Goal: Task Accomplishment & Management: Manage account settings

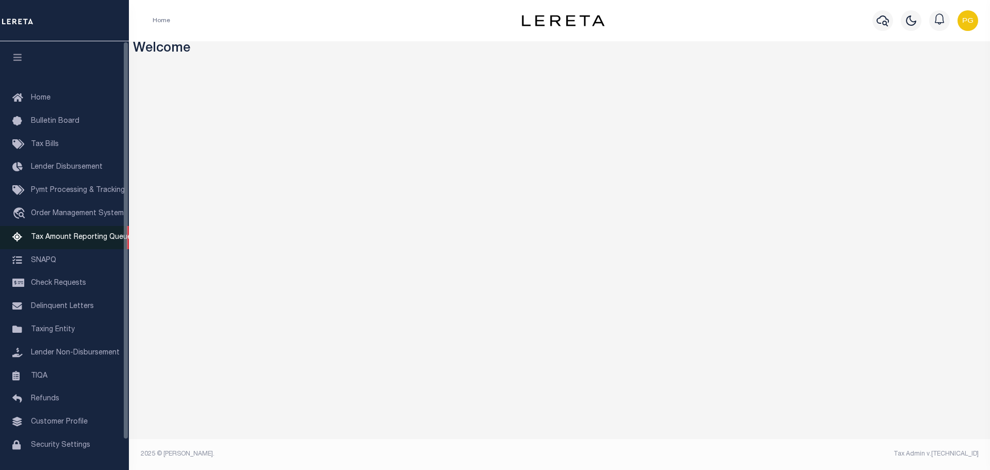
click at [104, 239] on span "Tax Amount Reporting Queue" at bounding box center [81, 236] width 101 height 7
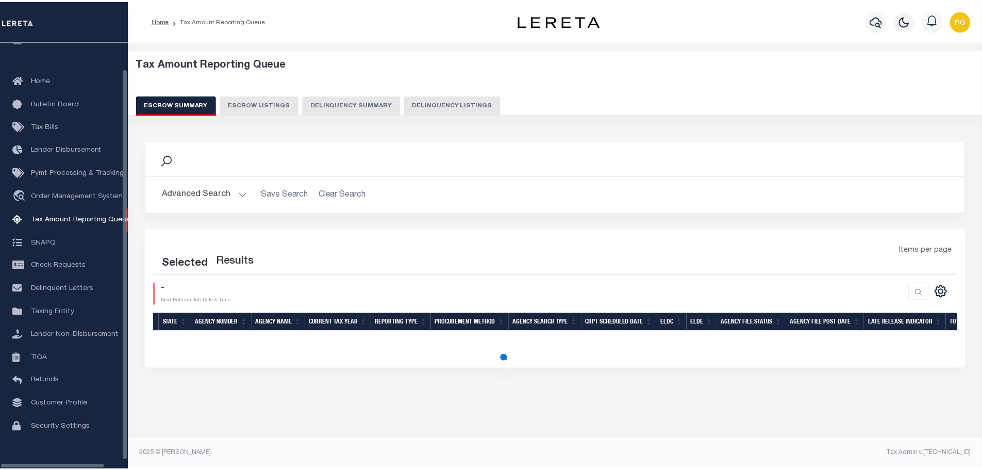
scroll to position [32, 0]
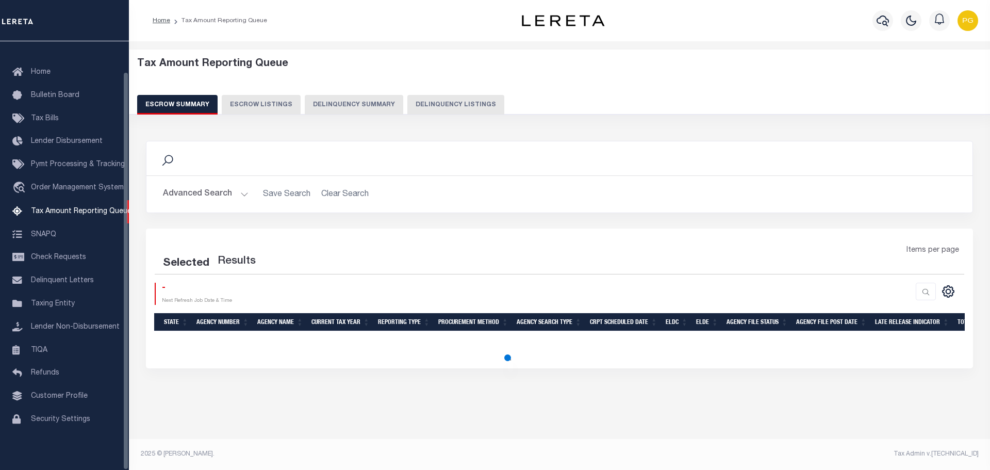
select select "100"
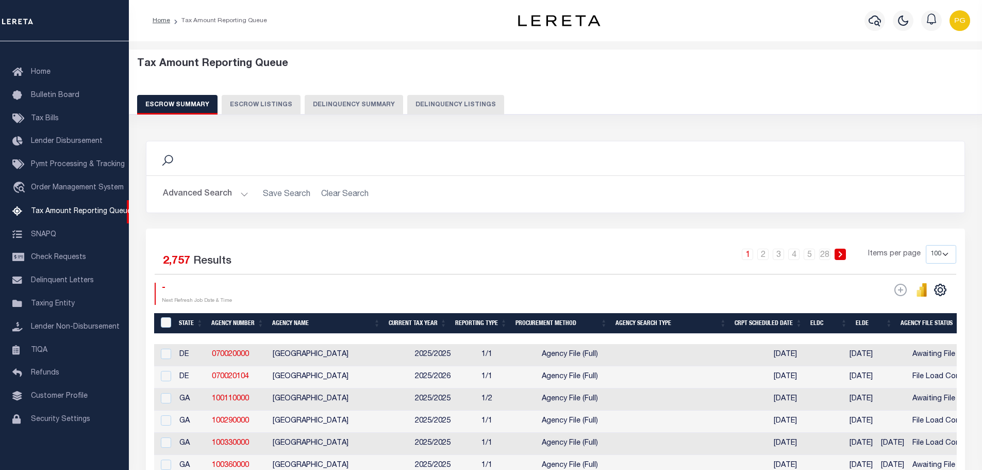
click at [334, 101] on button "Delinquency Summary" at bounding box center [354, 105] width 98 height 20
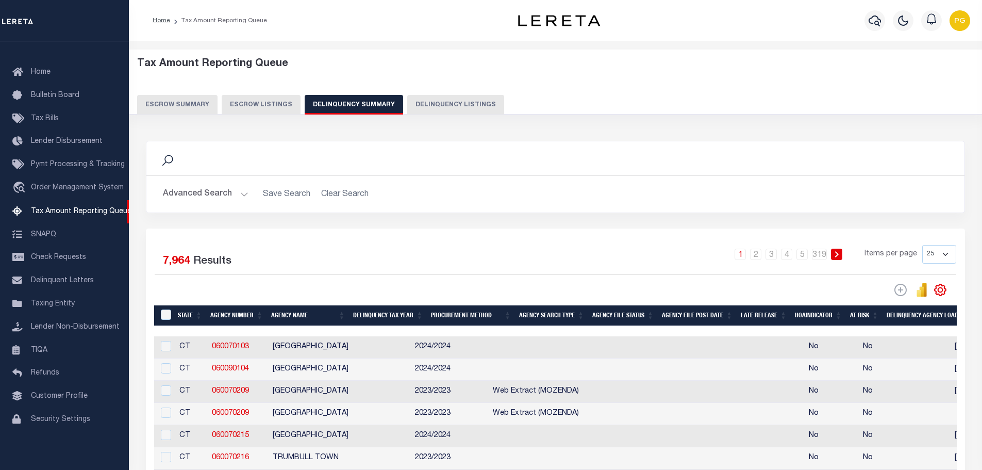
click at [243, 196] on button "Advanced Search" at bounding box center [206, 194] width 86 height 20
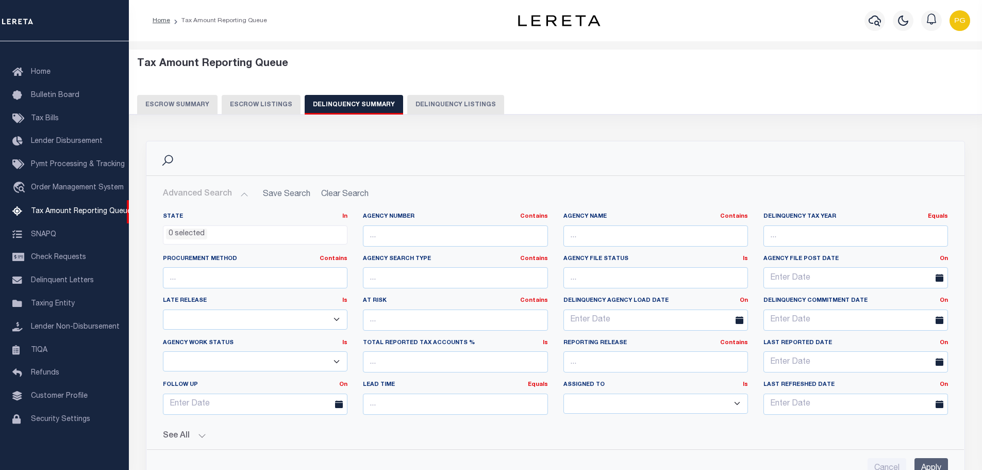
click at [583, 405] on select "--Unassigned-- --Others-- --Unassigned-- Aakash Patel Agustin Fernandez Agustin…" at bounding box center [655, 403] width 185 height 20
select select "Gibson Pamela"
click at [563, 393] on select "--Unassigned-- --Others-- --Unassigned-- Aakash Patel Agustin Fernandez Agustin…" at bounding box center [655, 403] width 185 height 20
click at [928, 461] on input "Apply" at bounding box center [931, 468] width 34 height 21
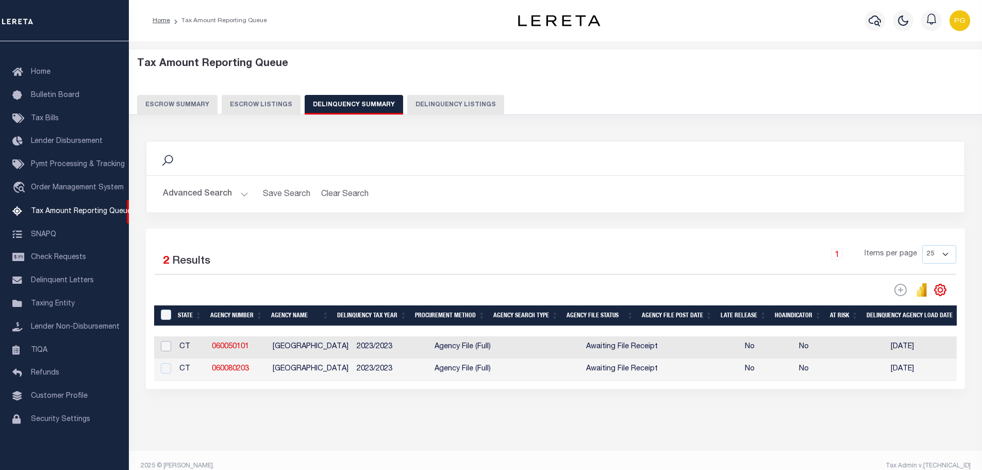
click at [165, 349] on input "checkbox" at bounding box center [166, 346] width 10 height 10
checkbox input "true"
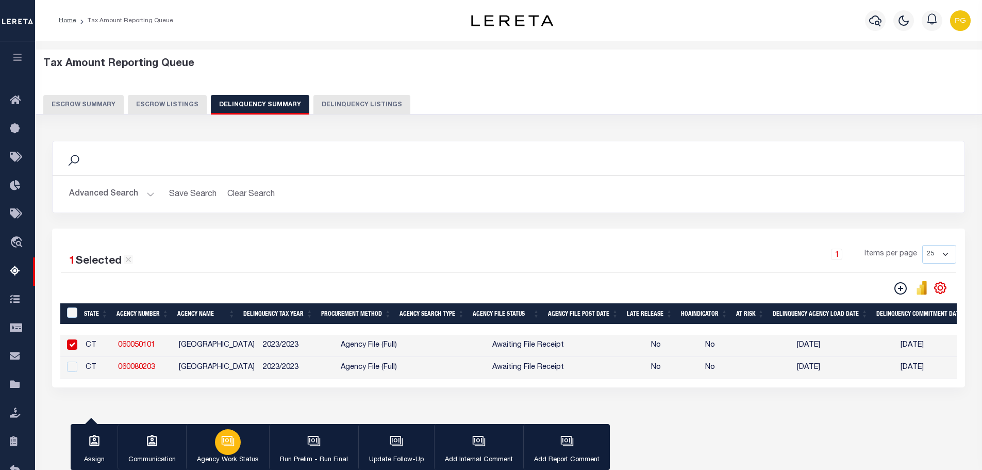
click at [233, 442] on icon "button" at bounding box center [229, 442] width 10 height 8
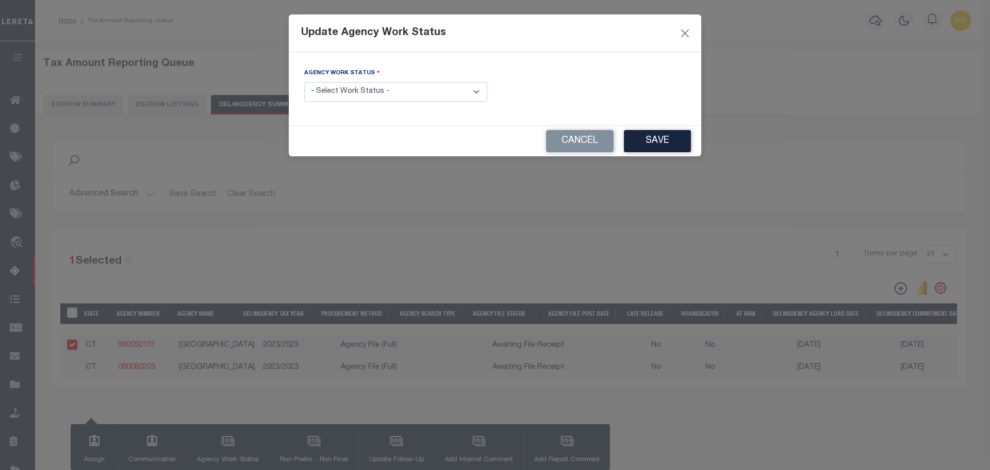
click at [404, 95] on select "- Select Work Status - In Progress Pending Agency Follow-up Pending QC Ready fo…" at bounding box center [395, 92] width 183 height 20
select select "2"
click at [304, 82] on select "- Select Work Status - In Progress Pending Agency Follow-up Pending QC Ready fo…" at bounding box center [395, 92] width 183 height 20
click at [646, 136] on button "Save" at bounding box center [657, 141] width 67 height 22
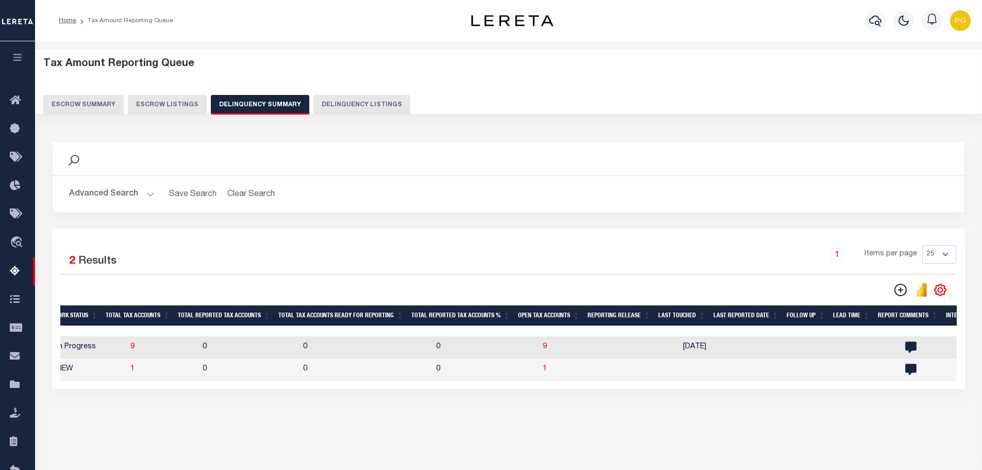
scroll to position [0, 1038]
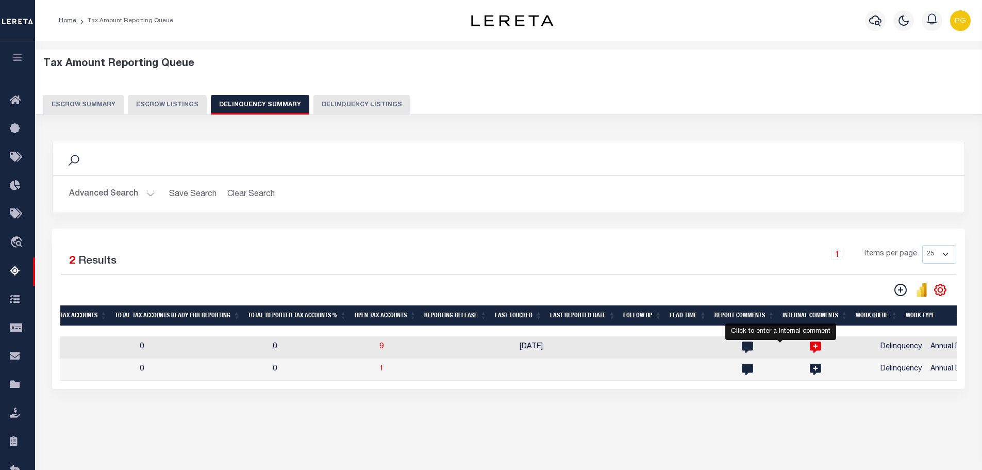
click at [810, 350] on icon at bounding box center [815, 347] width 11 height 11
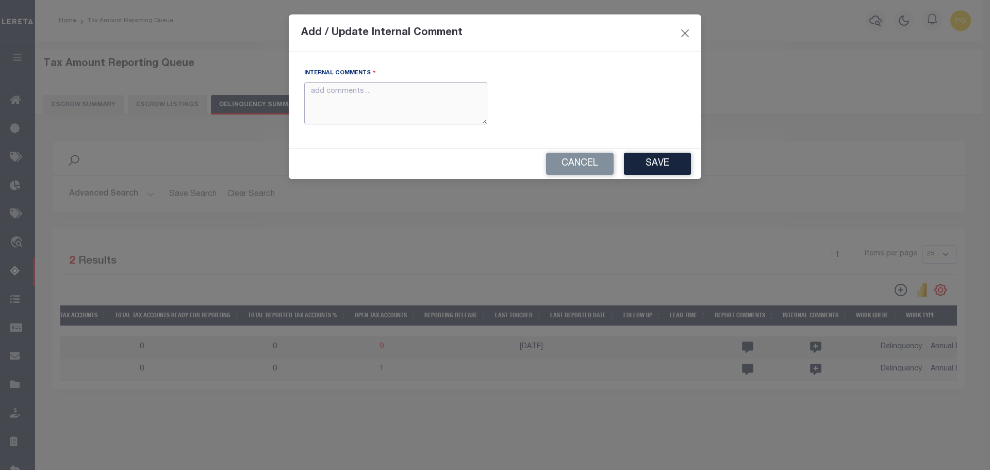
click at [445, 105] on textarea "Internal Comments" at bounding box center [395, 103] width 183 height 43
type textarea "09/12 Post Date"
click at [675, 164] on button "Save" at bounding box center [657, 164] width 67 height 22
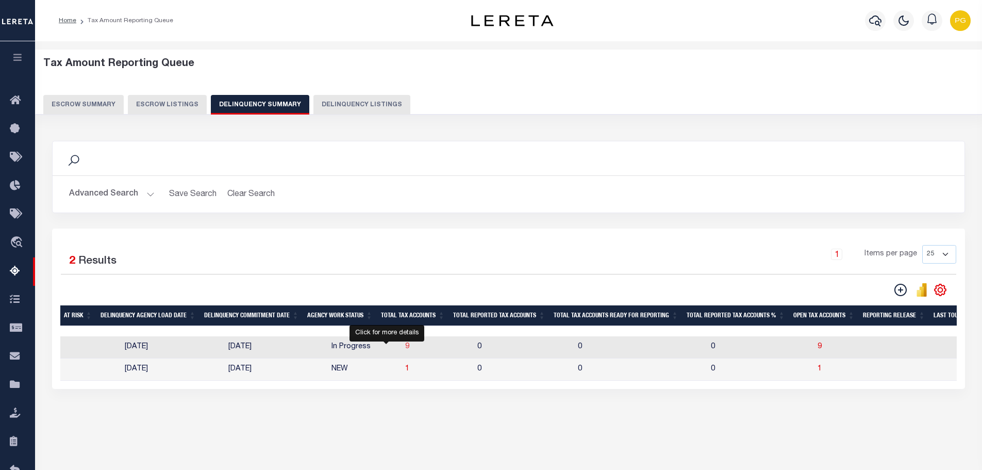
click at [405, 347] on span "9" at bounding box center [407, 346] width 4 height 7
select select "100"
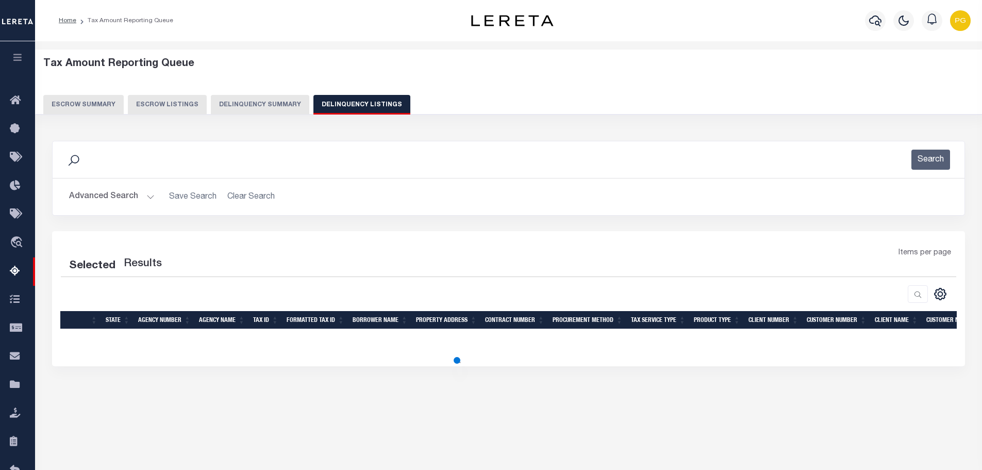
select select "100"
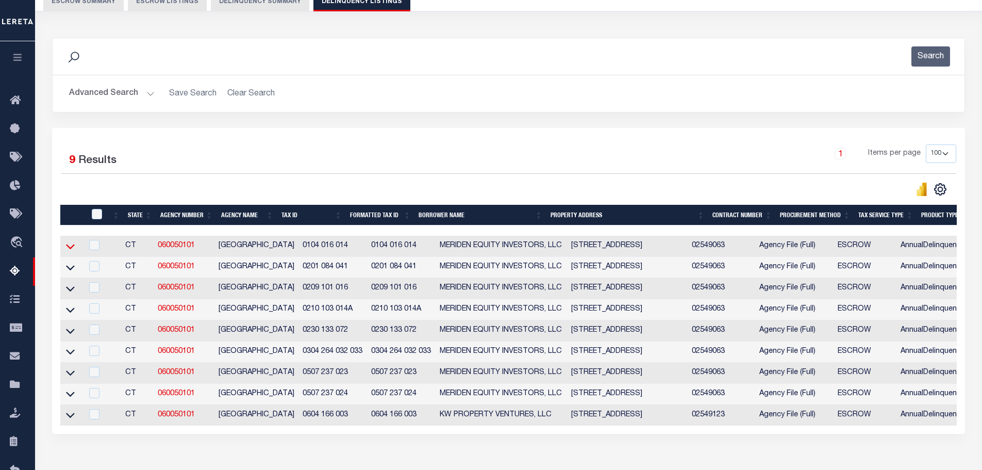
click at [73, 252] on icon at bounding box center [70, 246] width 9 height 11
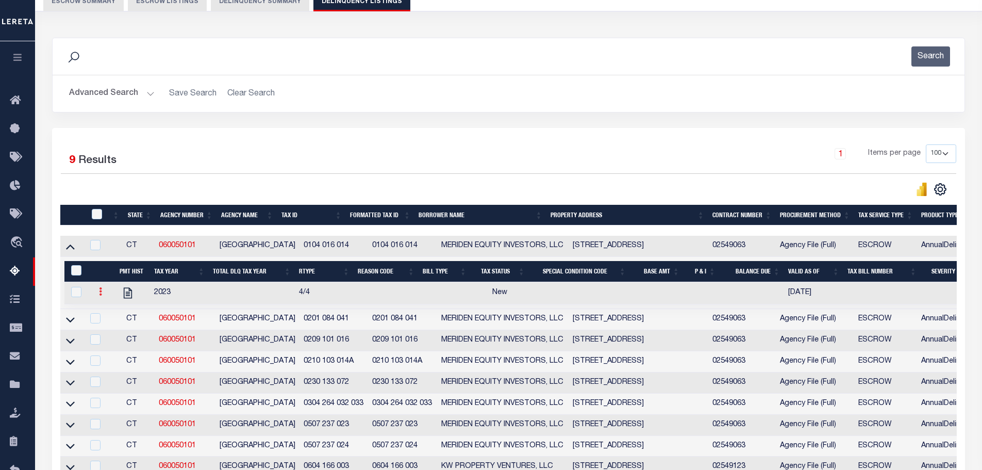
click at [99, 295] on icon at bounding box center [100, 291] width 3 height 8
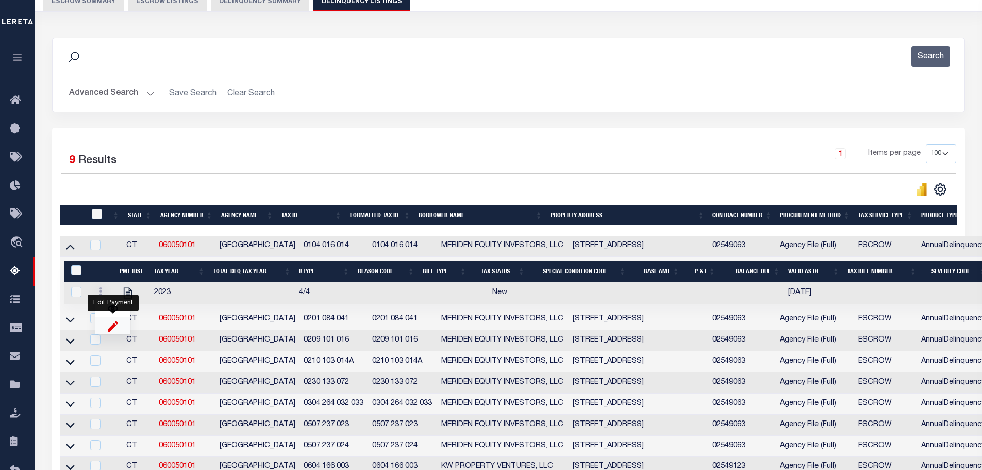
click at [114, 329] on img "" at bounding box center [113, 325] width 10 height 11
select select "NW2"
select select
type input "[DATE]"
checkbox input "true"
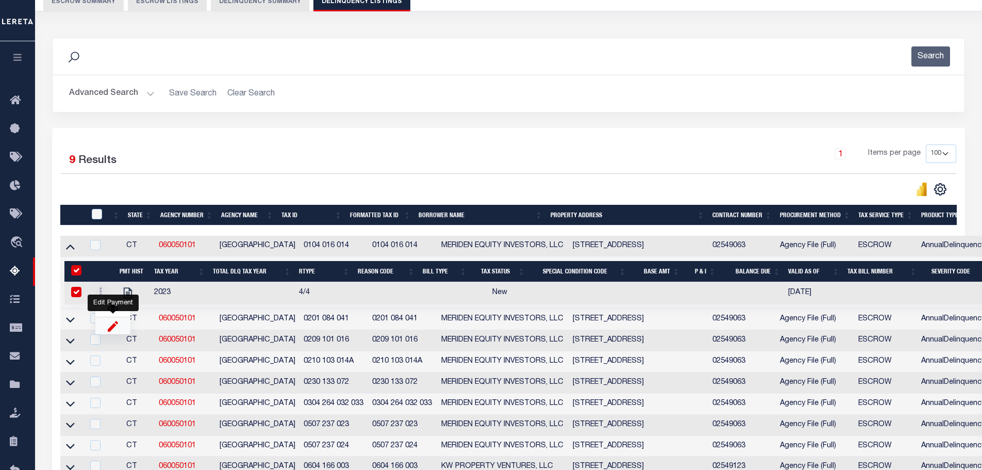
checkbox input "true"
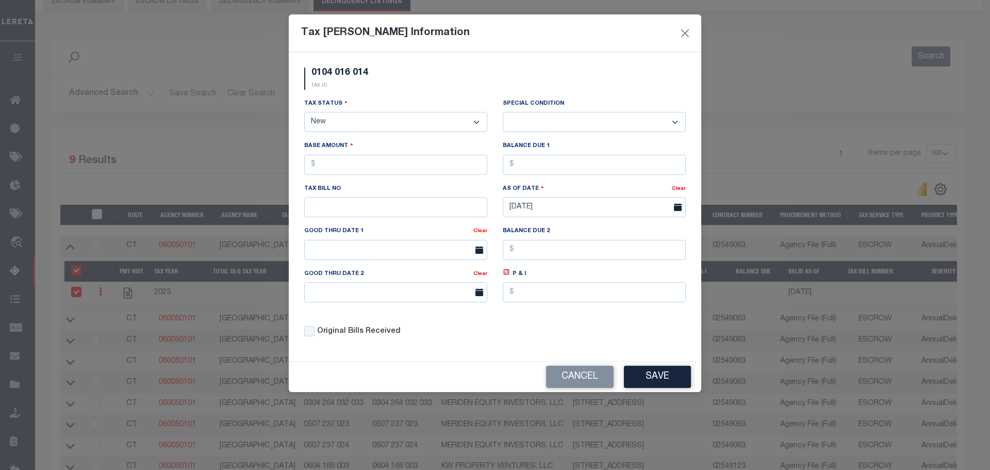
click at [370, 128] on select "- Select Status - Open Due/Unpaid Paid Incomplete No Tax Due Internal Refund Pr…" at bounding box center [395, 122] width 183 height 20
select select "DUE"
click at [304, 112] on select "- Select Status - Open Due/Unpaid Paid Incomplete No Tax Due Internal Refund Pr…" at bounding box center [395, 122] width 183 height 20
select select "0"
click at [349, 166] on input "text" at bounding box center [395, 165] width 183 height 20
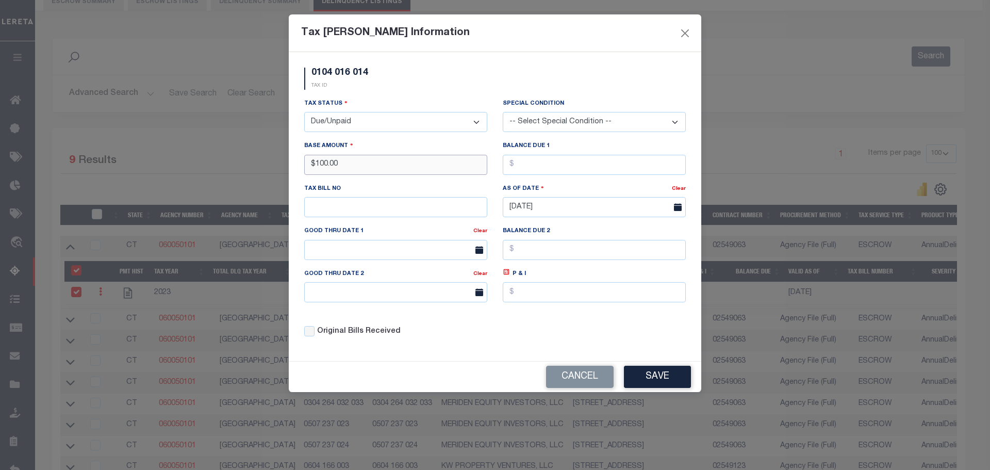
type input "$100.00"
click at [495, 334] on div "Tax Status - Select Status - Open Due/Unpaid Paid Incomplete No Tax Due Interna…" at bounding box center [494, 221] width 397 height 247
click at [639, 371] on button "Save" at bounding box center [657, 376] width 67 height 22
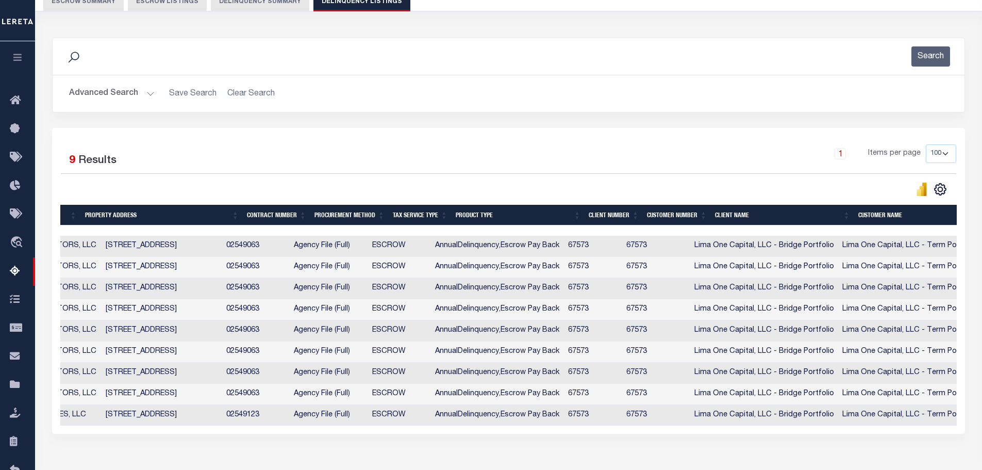
scroll to position [0, 584]
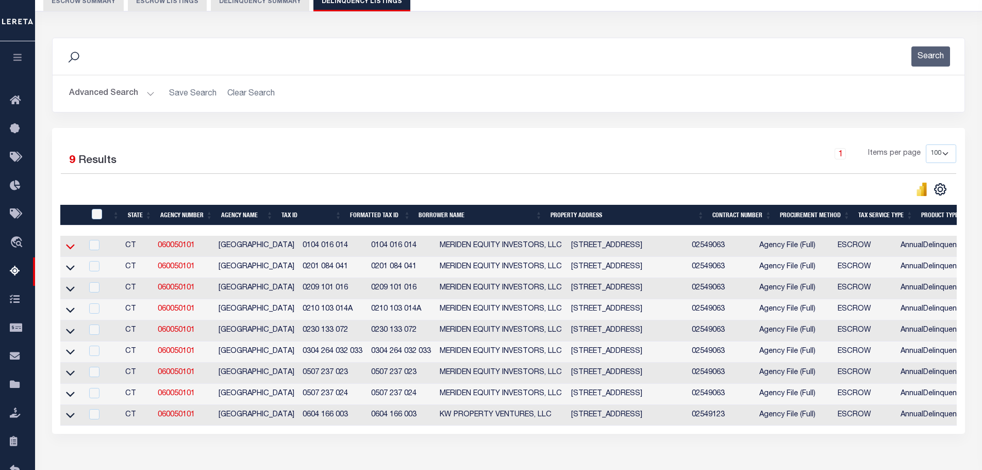
click at [70, 249] on icon at bounding box center [70, 246] width 9 height 11
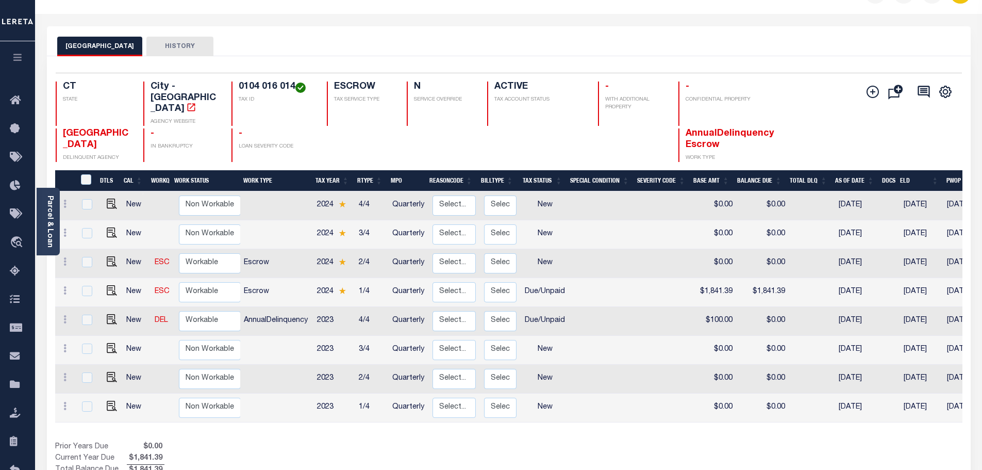
scroll to position [13, 0]
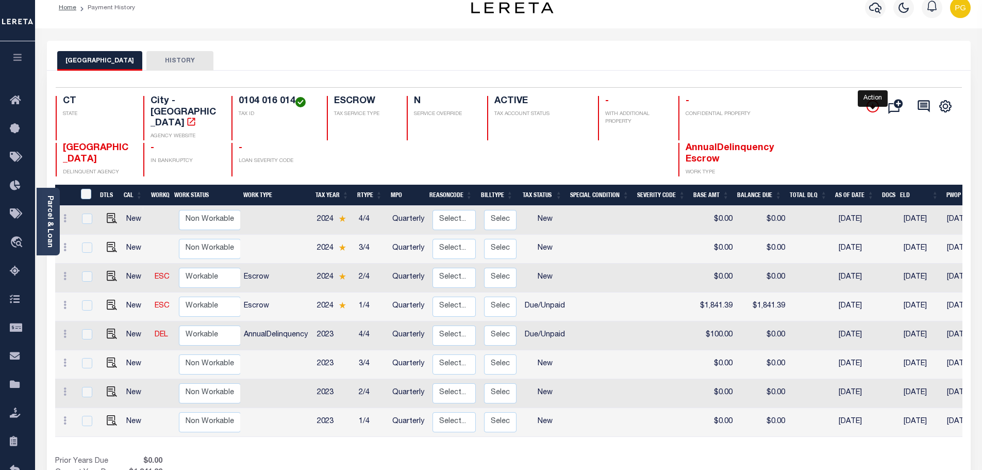
click at [873, 107] on icon "" at bounding box center [872, 106] width 5 height 5
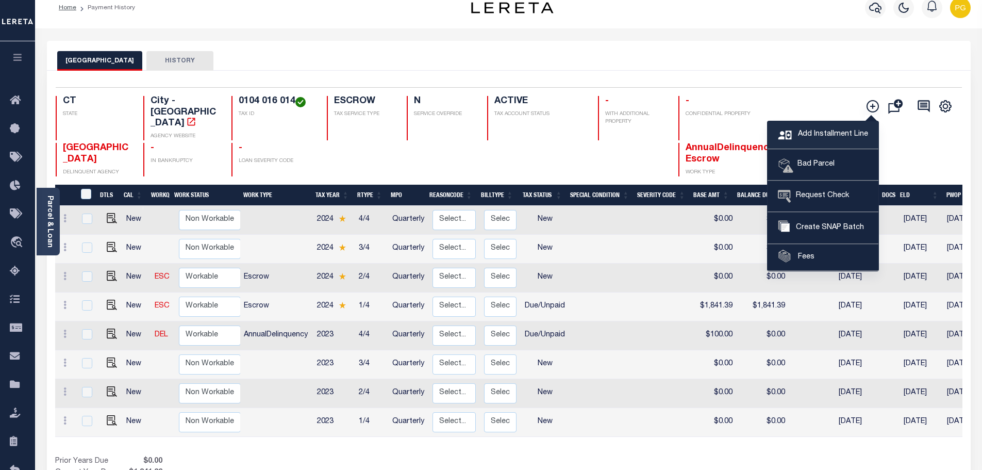
click at [836, 134] on span "Add Installment Line" at bounding box center [831, 134] width 73 height 11
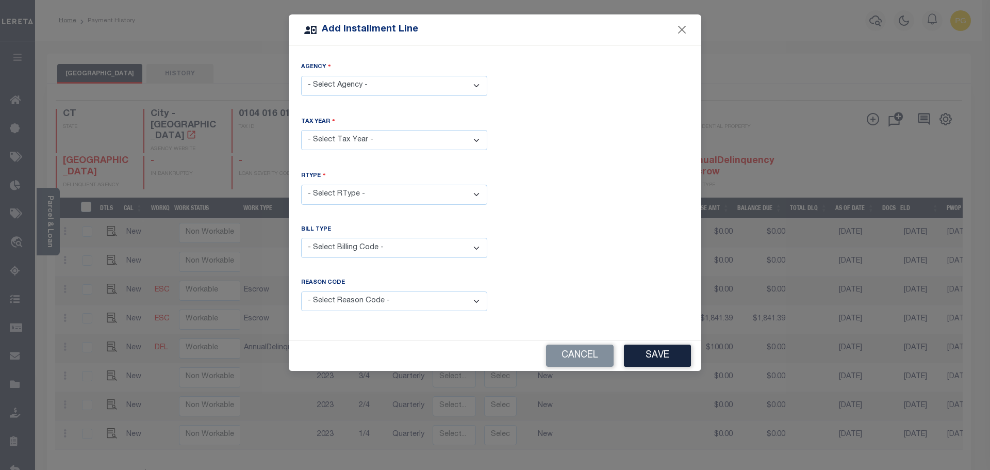
click at [352, 85] on select "- Select Agency - MERIDEN CITY - City" at bounding box center [394, 86] width 186 height 20
select select "900904002"
click at [301, 76] on select "- Select Agency - MERIDEN CITY - City" at bounding box center [394, 86] width 186 height 20
click at [341, 134] on select "- Select Year - 2002 2005 2006 2007 2008 2009 2010 2011 2012 2013 2014 2015 201…" at bounding box center [394, 140] width 186 height 20
select select "2022"
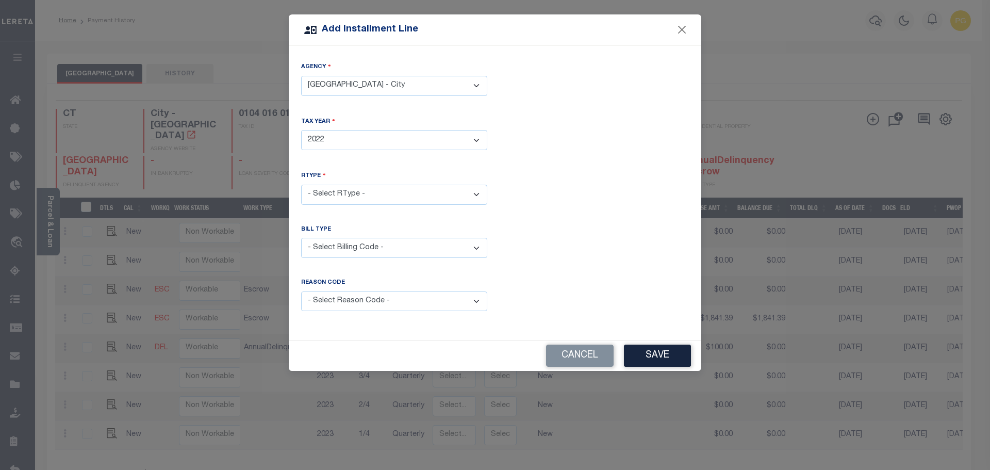
click at [301, 130] on select "- Select Year - 2002 2005 2006 2007 2008 2009 2010 2011 2012 2013 2014 2015 201…" at bounding box center [394, 140] width 186 height 20
click at [328, 192] on select "- Select RType - 1/4 2/4 3/4 4/4" at bounding box center [394, 195] width 186 height 20
select select "3"
click at [301, 185] on select "- Select RType - 1/4 2/4 3/4 4/4" at bounding box center [394, 195] width 186 height 20
click at [325, 246] on select "- Select Billing Code - Regular Delinquent Supplemental Corrected/Adjusted Bill…" at bounding box center [394, 248] width 186 height 20
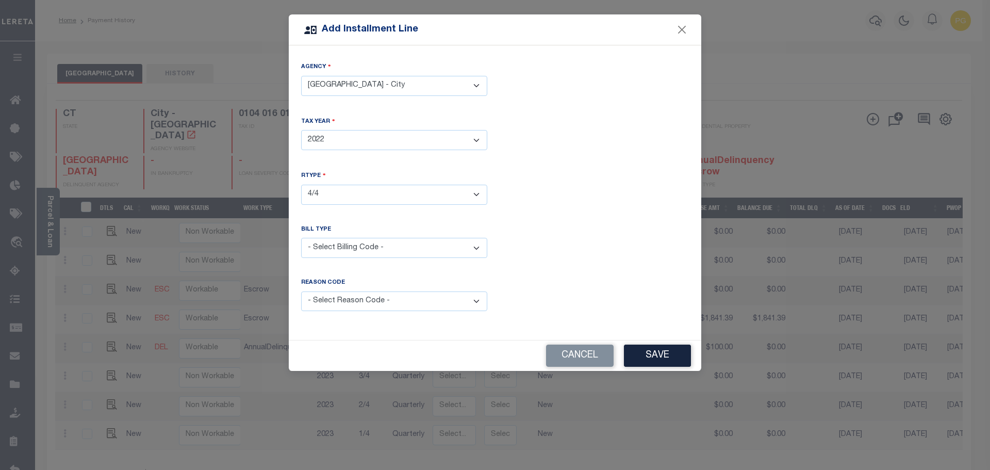
select select "1"
click at [301, 238] on select "- Select Billing Code - Regular Delinquent Supplemental Corrected/Adjusted Bill…" at bounding box center [394, 248] width 186 height 20
click at [652, 353] on button "Save" at bounding box center [657, 355] width 67 height 22
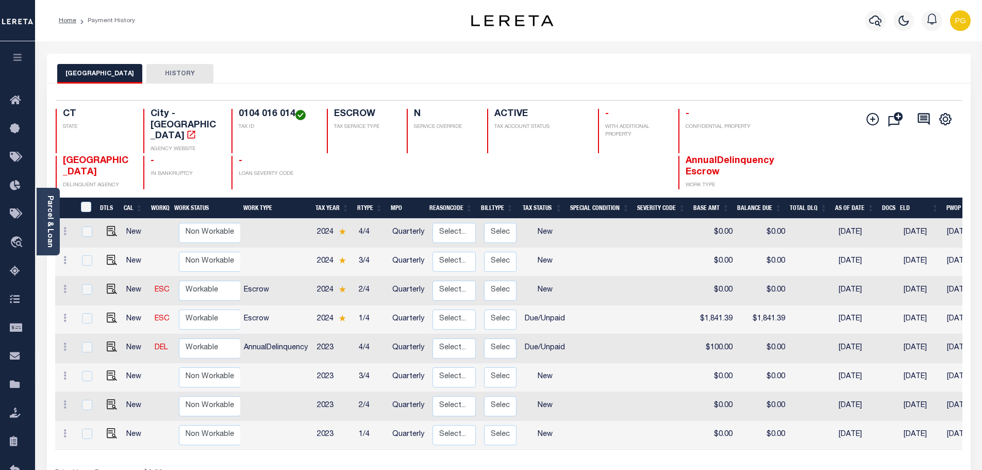
click at [159, 69] on button "HISTORY" at bounding box center [179, 74] width 67 height 20
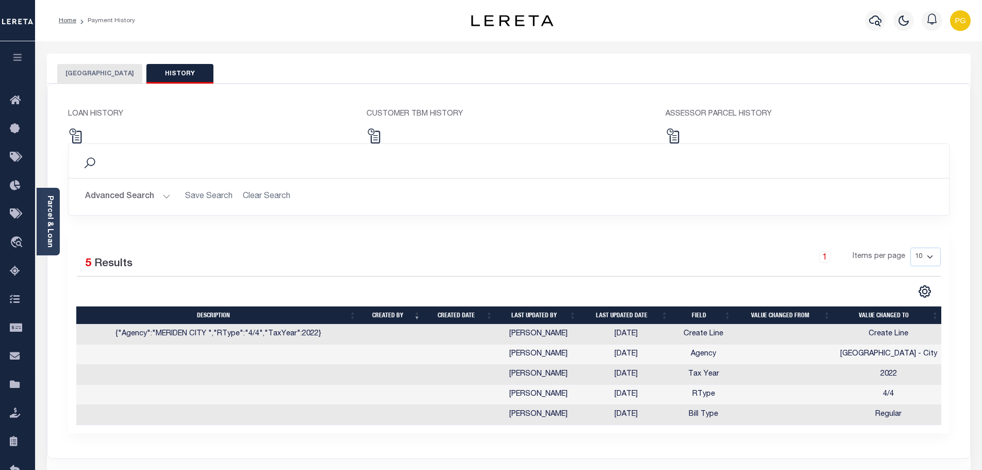
click at [87, 74] on button "[GEOGRAPHIC_DATA]" at bounding box center [99, 74] width 85 height 20
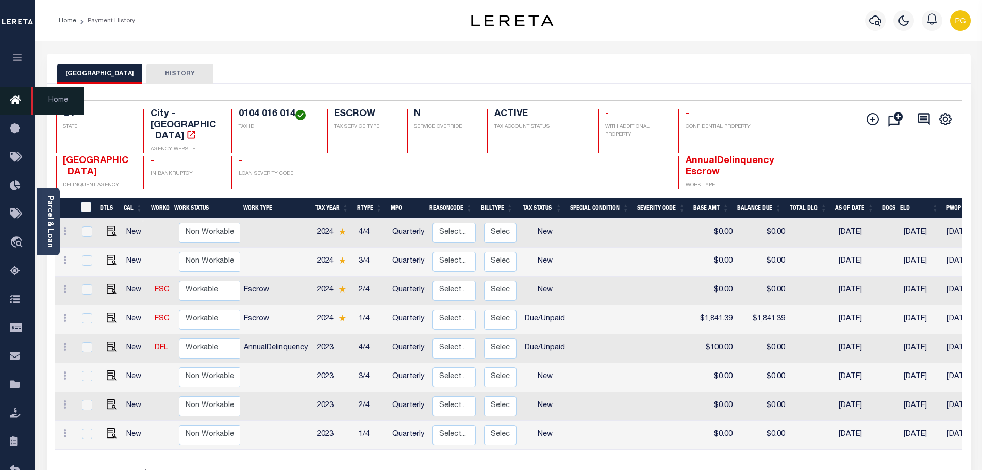
click at [16, 105] on icon at bounding box center [18, 100] width 16 height 13
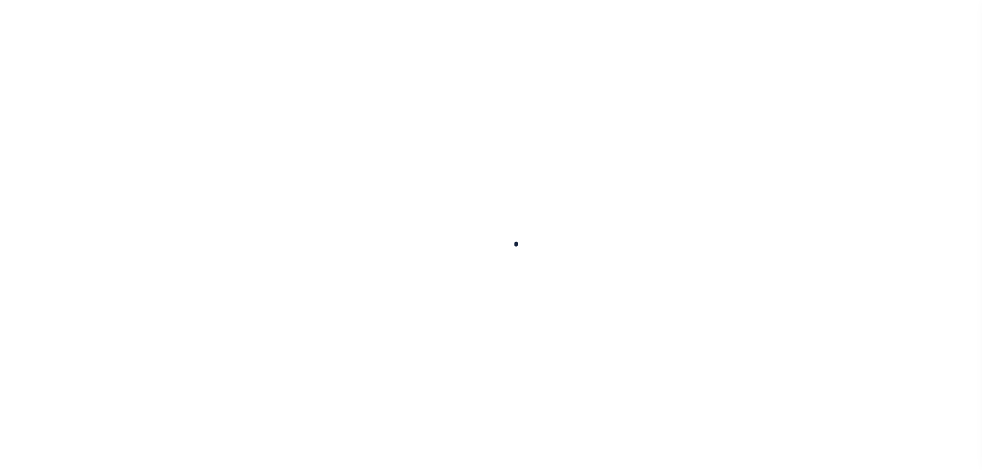
select select "NW2"
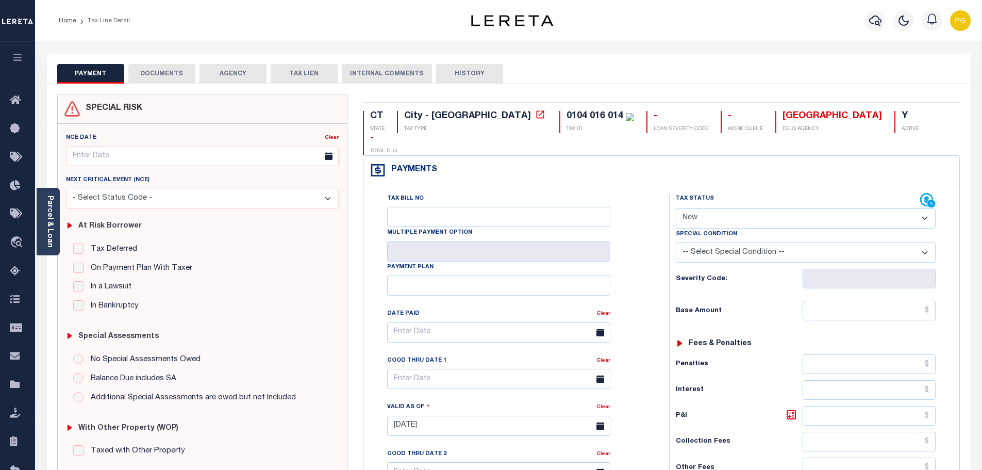
click at [466, 72] on button "HISTORY" at bounding box center [469, 74] width 67 height 20
select select "50"
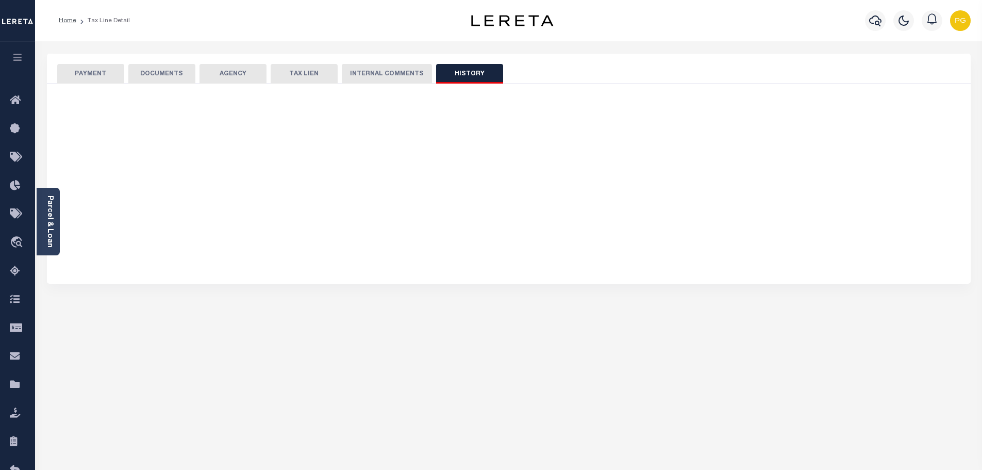
select select "50"
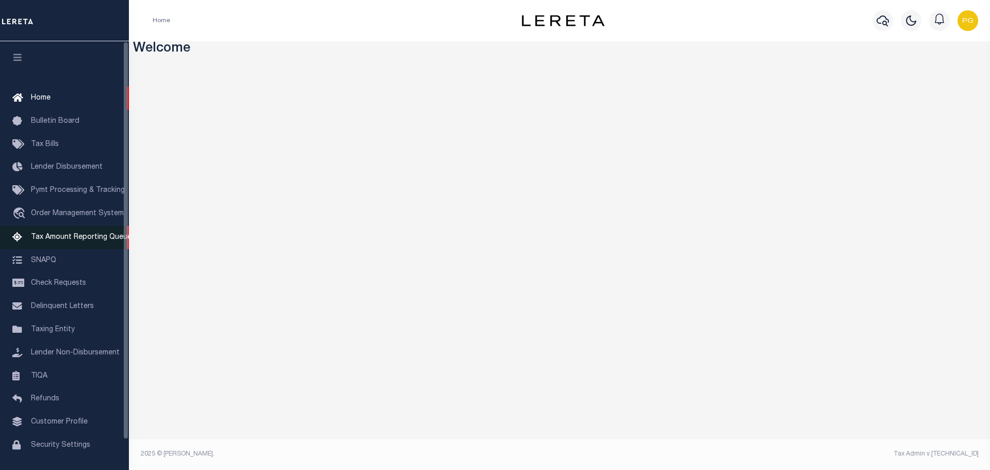
click at [94, 241] on span "Tax Amount Reporting Queue" at bounding box center [81, 236] width 101 height 7
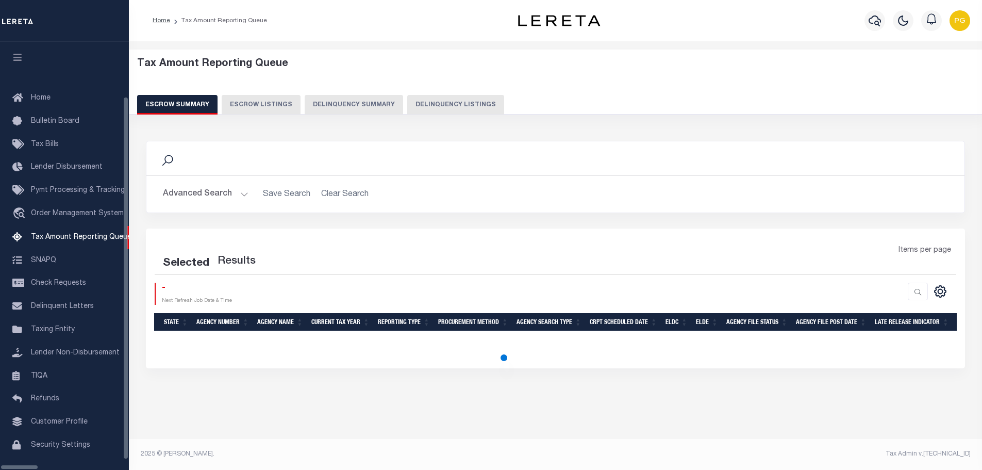
select select "100"
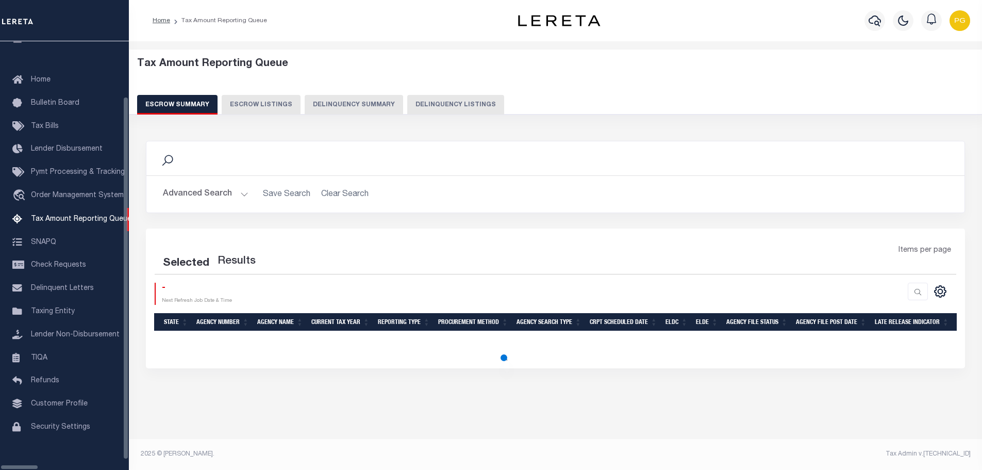
select select "100"
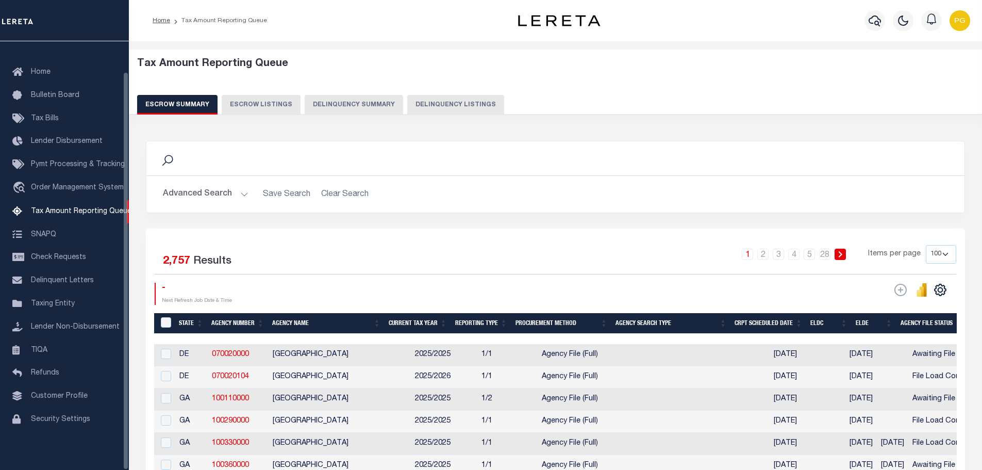
click at [320, 104] on button "Delinquency Summary" at bounding box center [354, 105] width 98 height 20
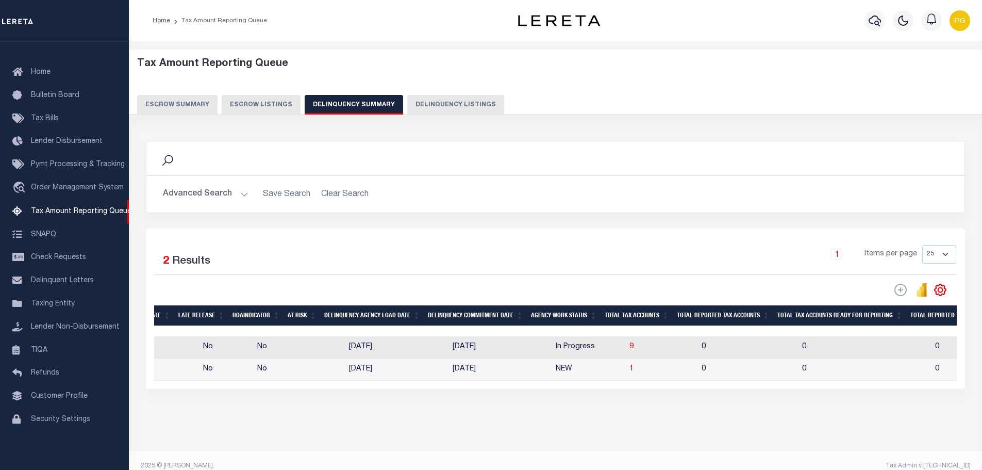
scroll to position [0, 543]
click at [628, 347] on span "9" at bounding box center [630, 346] width 4 height 7
select select "100"
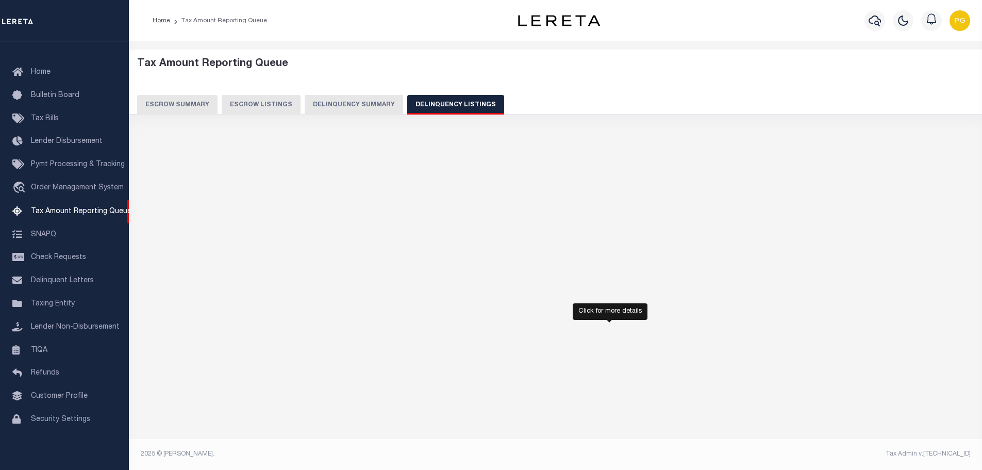
select select "100"
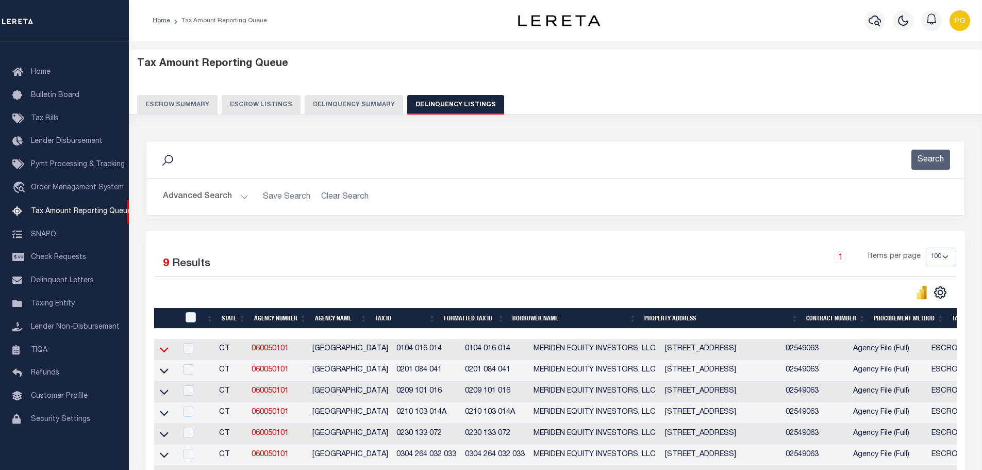
click at [165, 351] on icon at bounding box center [164, 349] width 9 height 11
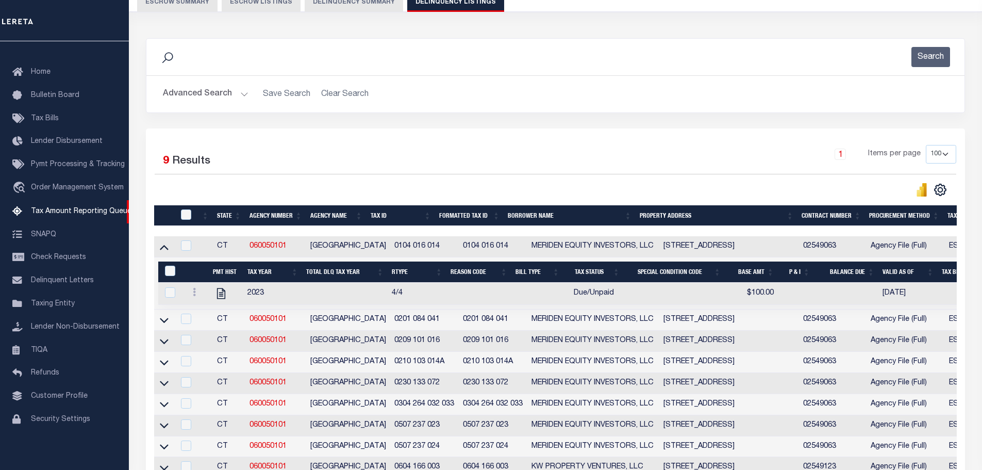
scroll to position [103, 0]
